Goal: Task Accomplishment & Management: Manage account settings

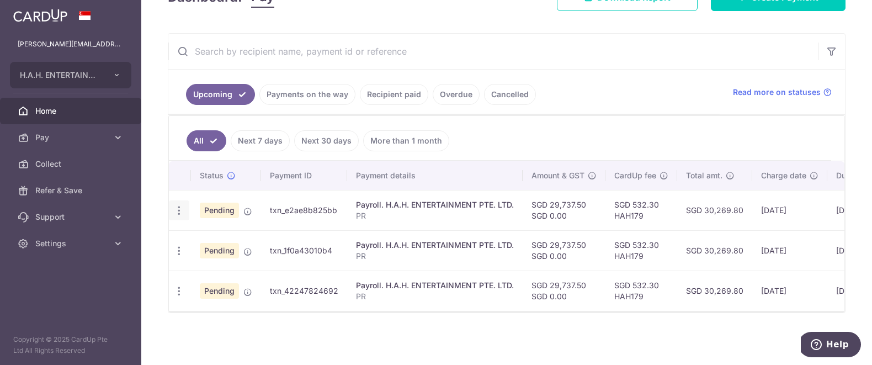
click at [182, 210] on icon "button" at bounding box center [179, 211] width 12 height 12
click at [203, 231] on link "Update payment" at bounding box center [227, 241] width 115 height 27
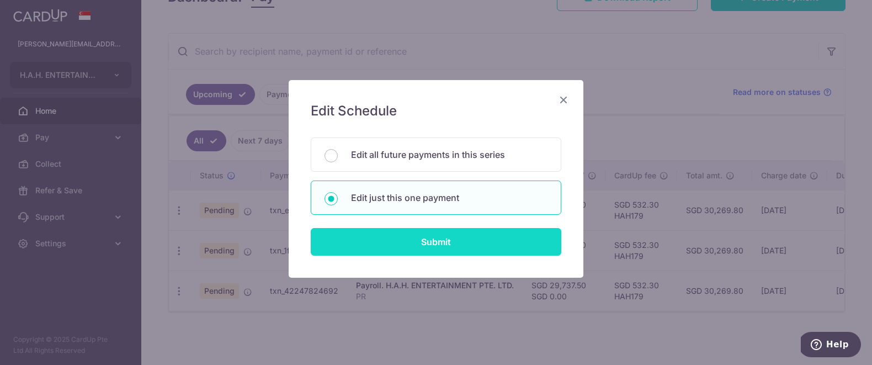
click at [424, 247] on input "Submit" at bounding box center [436, 242] width 251 height 28
radio input "true"
type input "29,737.50"
type input "[DATE]"
type input "PR"
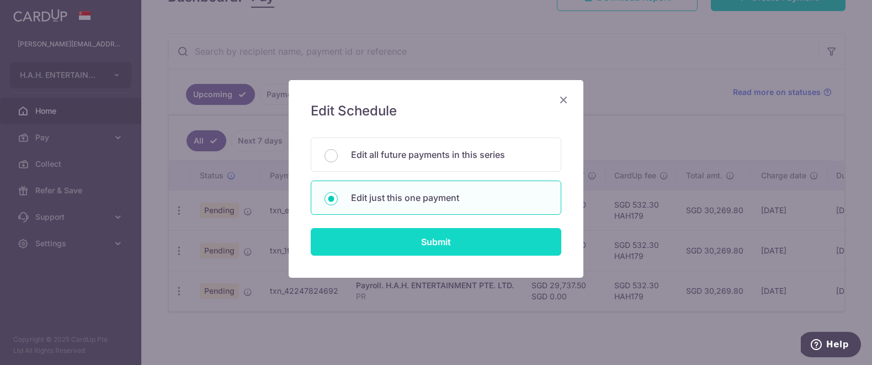
type input "PR"
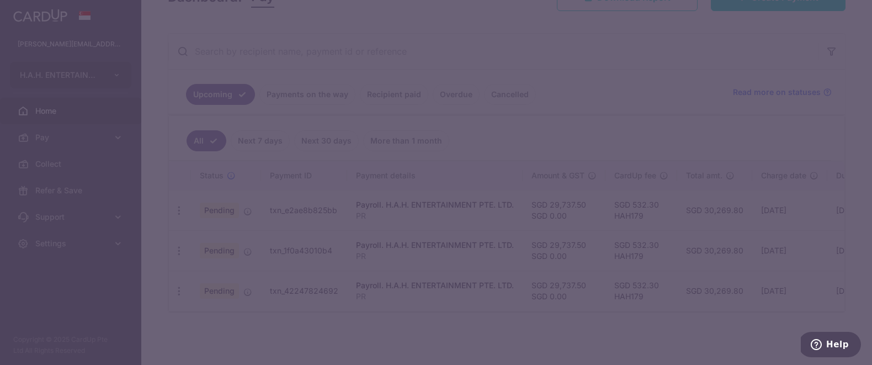
type input "HAH179"
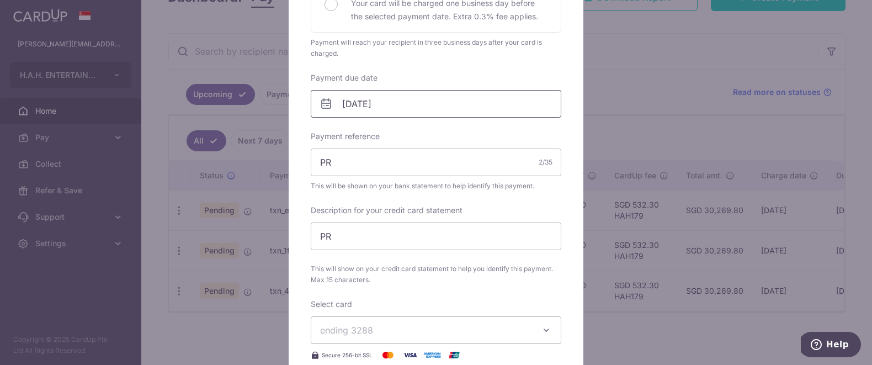
scroll to position [289, 0]
click at [421, 95] on input "[DATE]" at bounding box center [436, 102] width 251 height 28
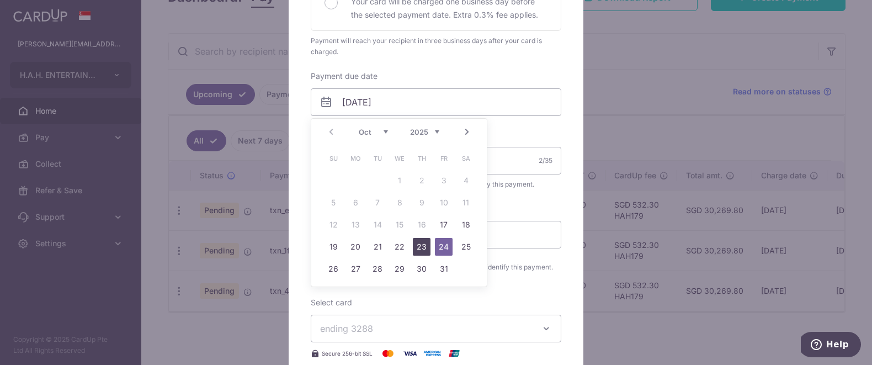
click at [426, 247] on link "23" at bounding box center [422, 247] width 18 height 18
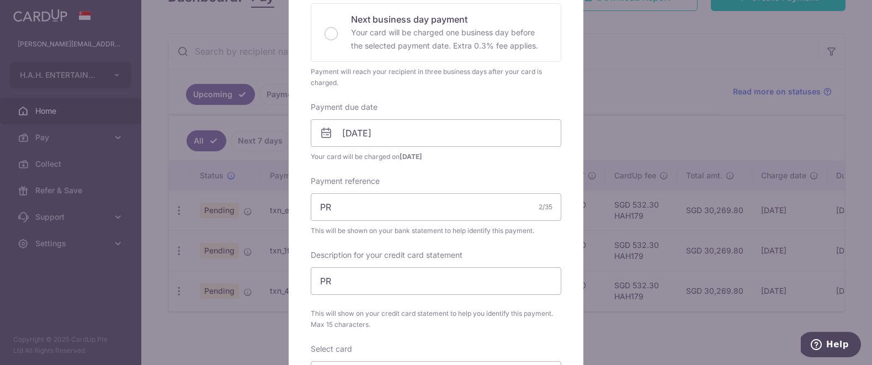
scroll to position [257, 0]
click at [415, 133] on input "23/10/2025" at bounding box center [436, 134] width 251 height 28
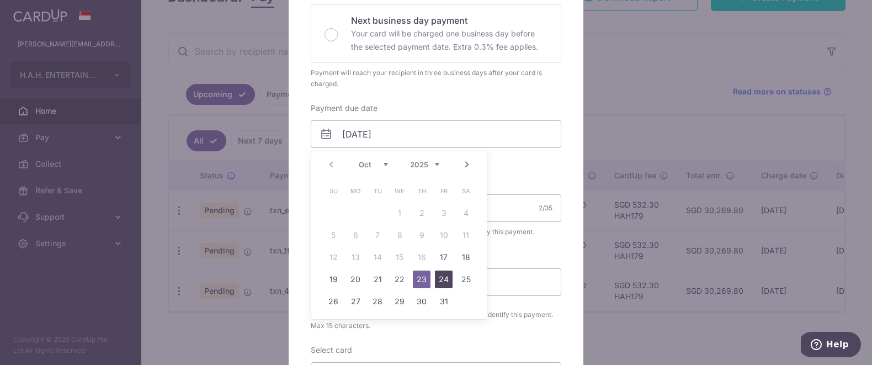
click at [441, 277] on link "24" at bounding box center [444, 280] width 18 height 18
type input "[DATE]"
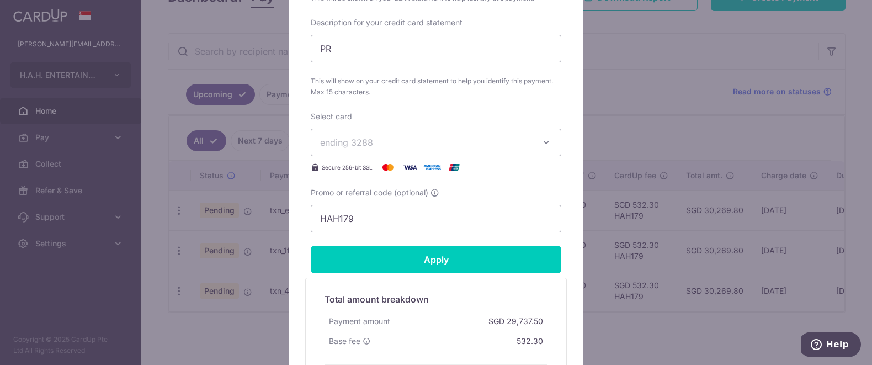
scroll to position [509, 0]
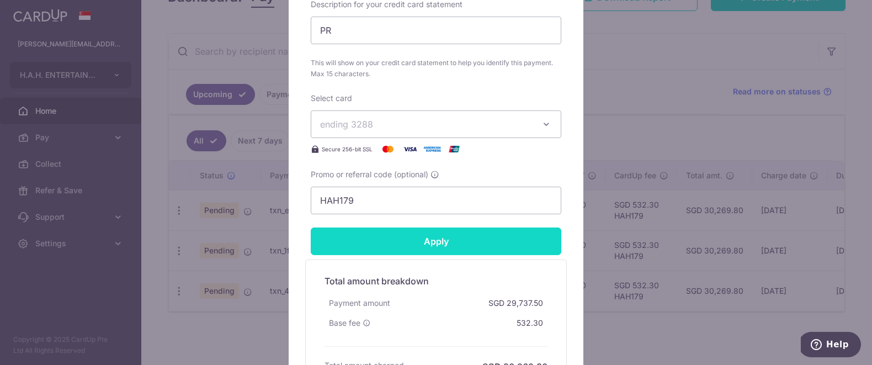
click at [445, 245] on input "Apply" at bounding box center [436, 242] width 251 height 28
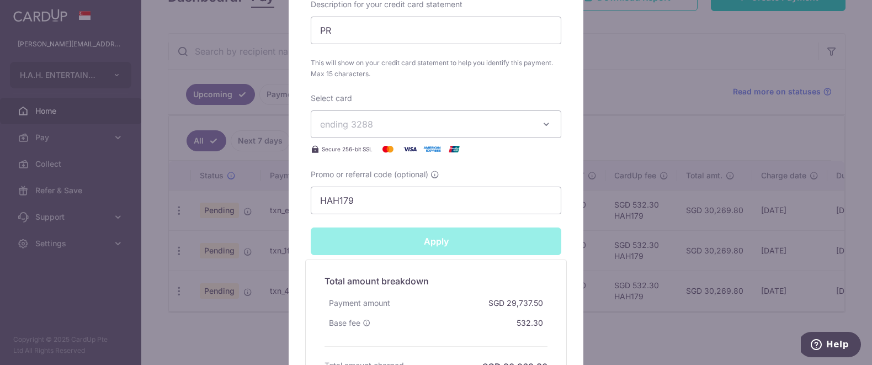
type input "Successfully Applied"
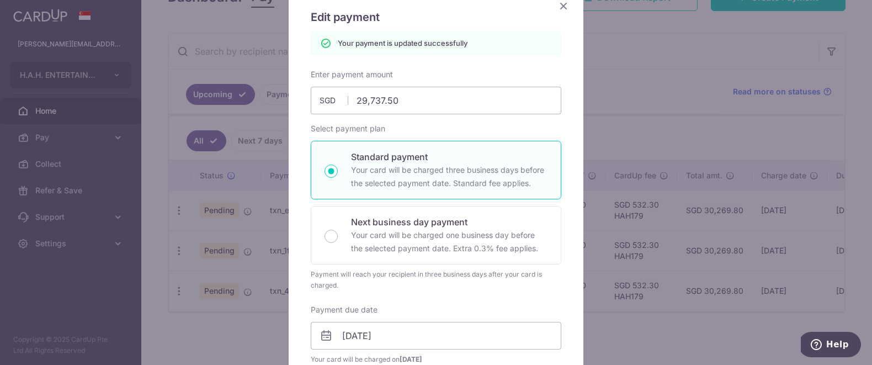
scroll to position [0, 0]
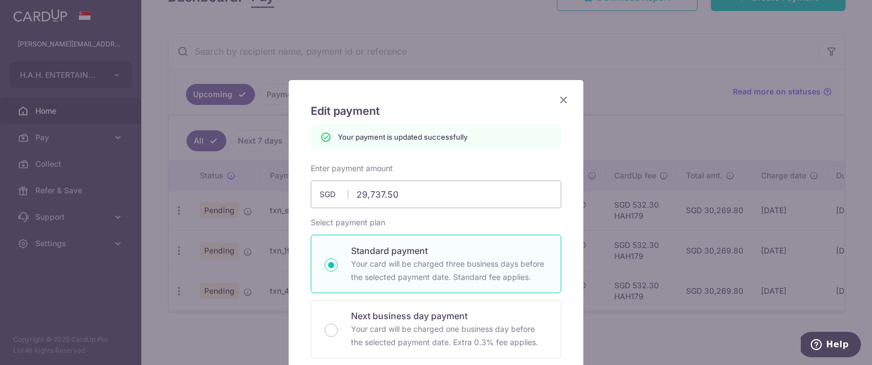
click at [566, 98] on icon "Close" at bounding box center [563, 100] width 13 height 14
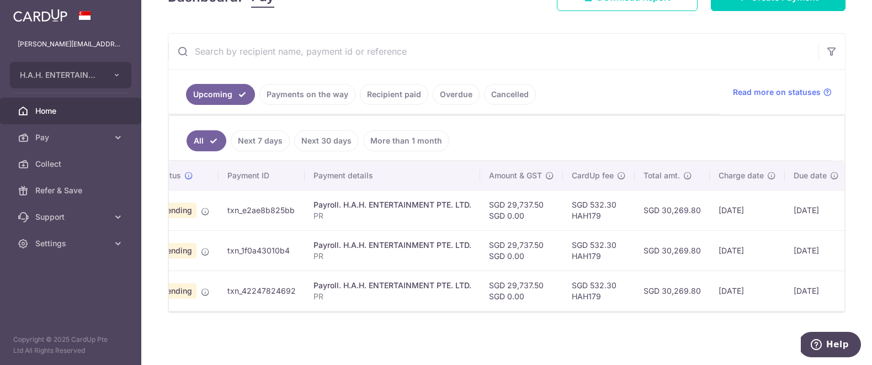
scroll to position [0, 46]
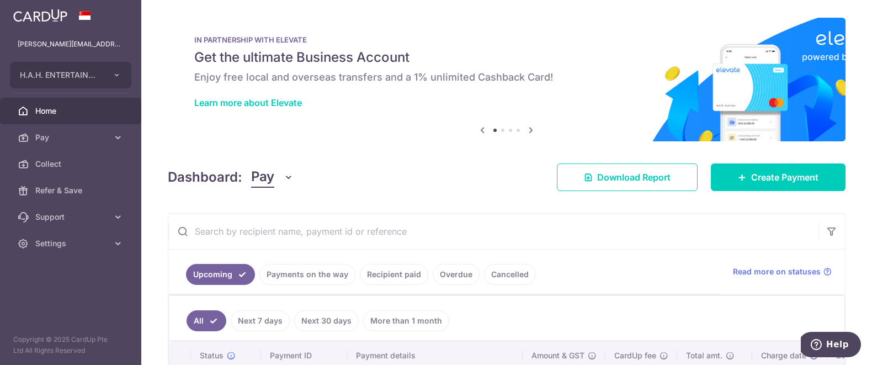
click at [66, 116] on span "Home" at bounding box center [71, 110] width 73 height 11
click at [74, 247] on span "Settings" at bounding box center [71, 243] width 73 height 11
click at [66, 298] on span "Logout" at bounding box center [71, 296] width 73 height 11
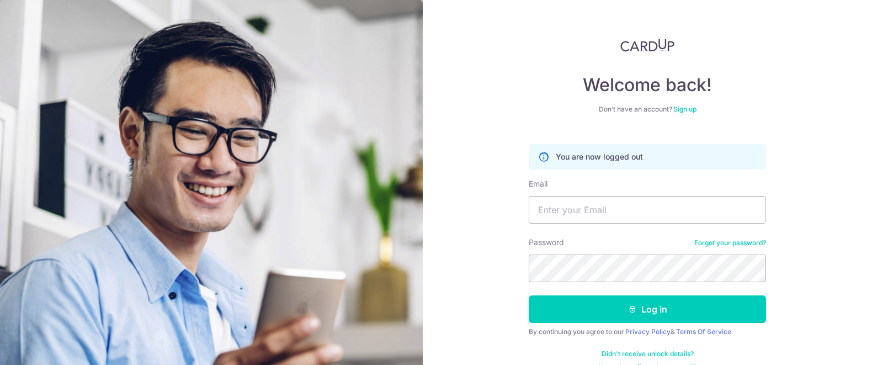
scroll to position [20, 0]
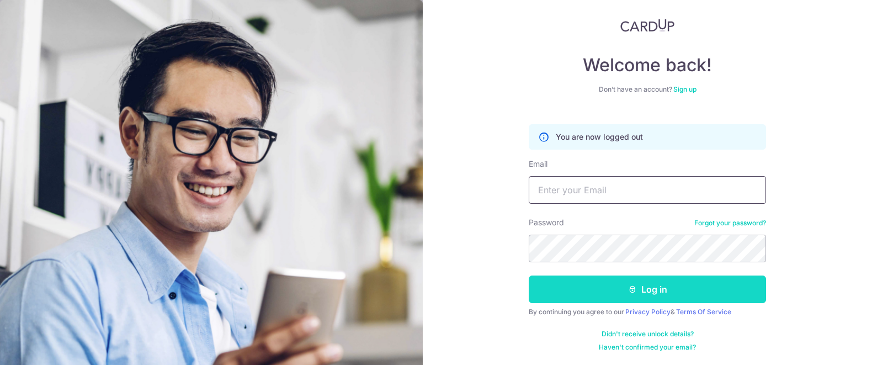
type input "betty.liau@hahent.com"
click at [659, 289] on button "Log in" at bounding box center [647, 290] width 237 height 28
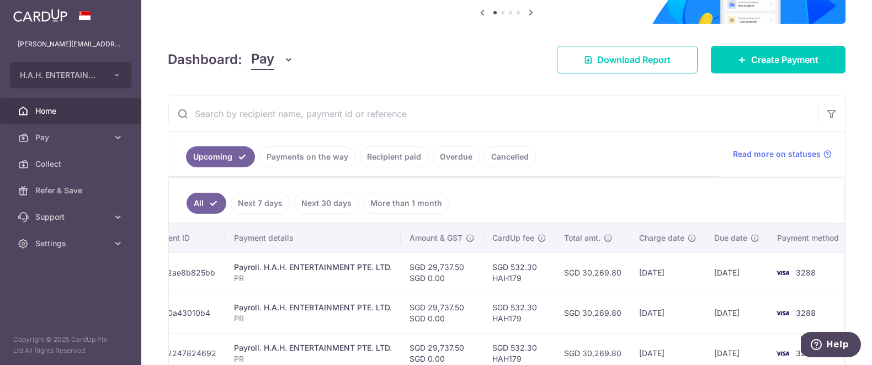
scroll to position [0, 124]
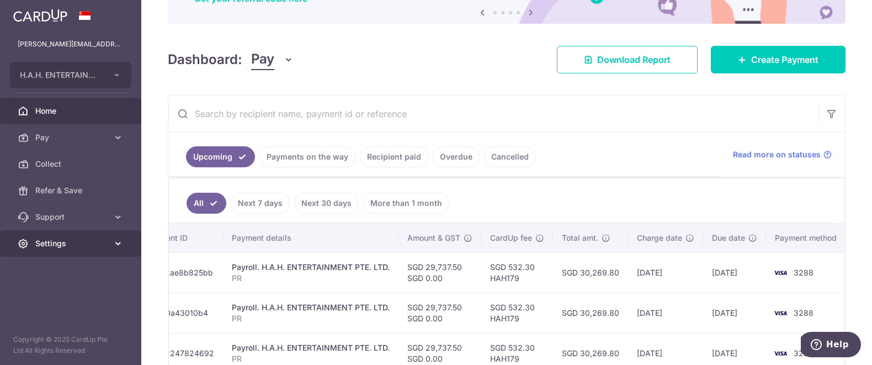
click at [80, 242] on span "Settings" at bounding box center [71, 243] width 73 height 11
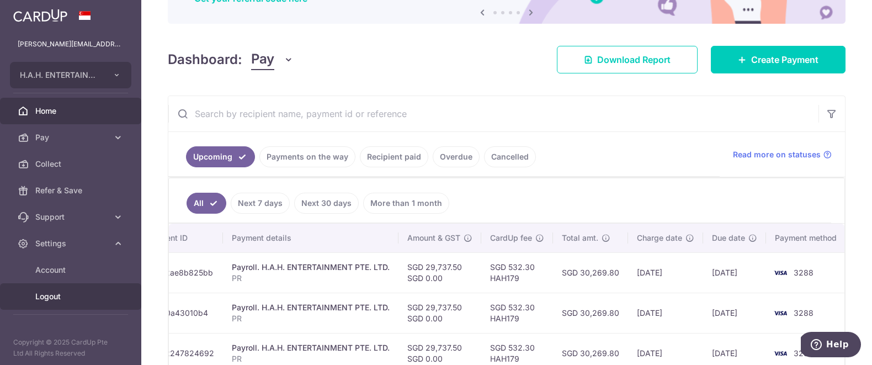
click at [59, 298] on span "Logout" at bounding box center [71, 296] width 73 height 11
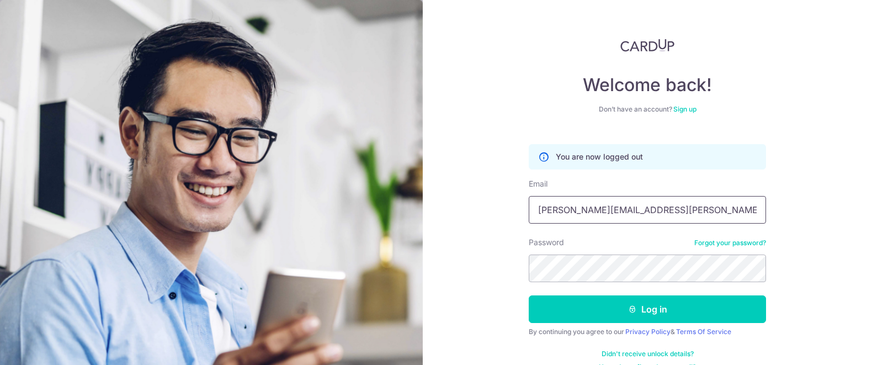
click at [686, 210] on input "betty.liau@hahent.com" at bounding box center [647, 210] width 237 height 28
type input "[EMAIL_ADDRESS][DOMAIN_NAME]"
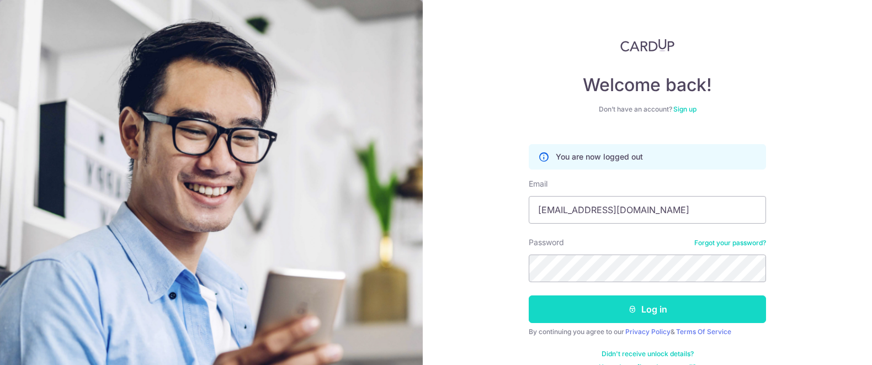
click at [591, 313] on button "Log in" at bounding box center [647, 309] width 237 height 28
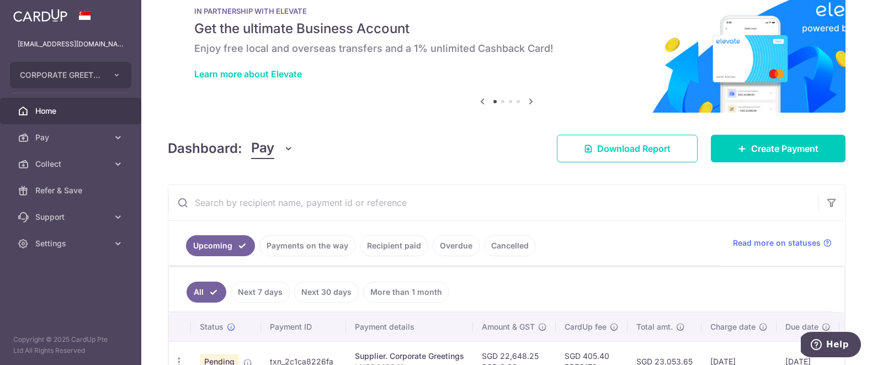
scroll to position [54, 0]
